Goal: Information Seeking & Learning: Learn about a topic

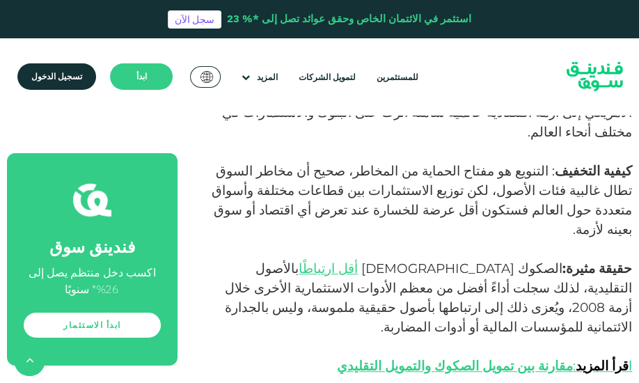
scroll to position [1018, 0]
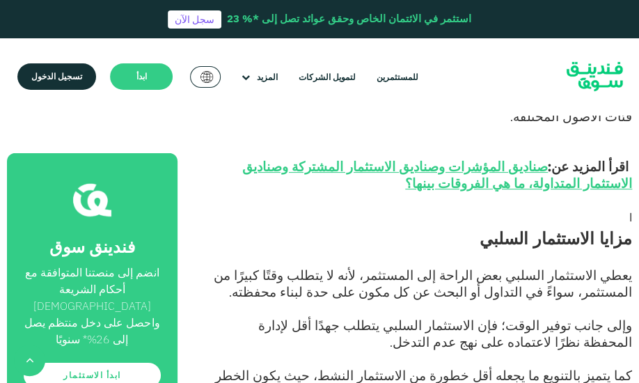
scroll to position [766, 0]
